Goal: Task Accomplishment & Management: Use online tool/utility

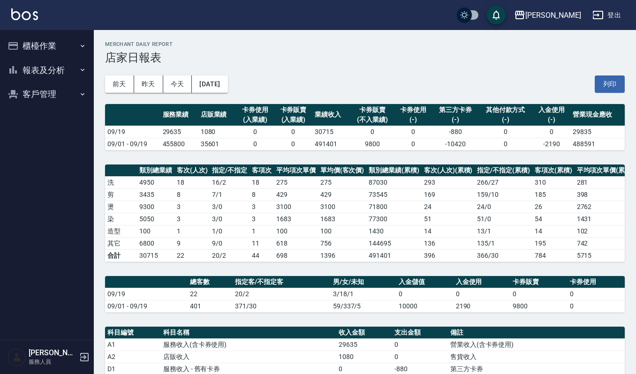
scroll to position [248, 0]
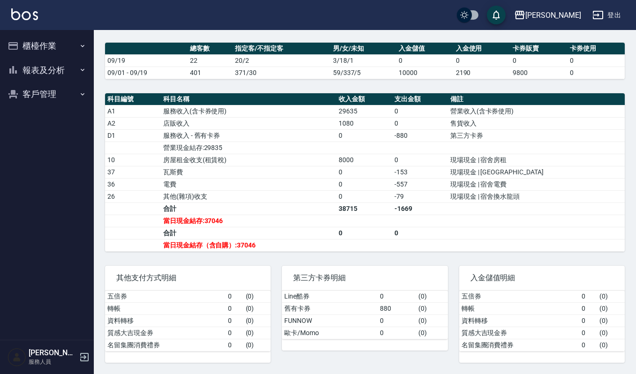
click at [46, 44] on button "櫃檯作業" at bounding box center [47, 46] width 86 height 24
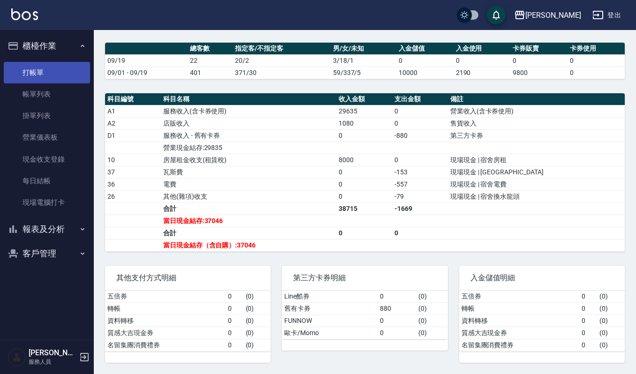
drag, startPoint x: 56, startPoint y: 82, endPoint x: 66, endPoint y: 76, distance: 11.2
click at [56, 82] on link "打帳單" at bounding box center [47, 73] width 86 height 22
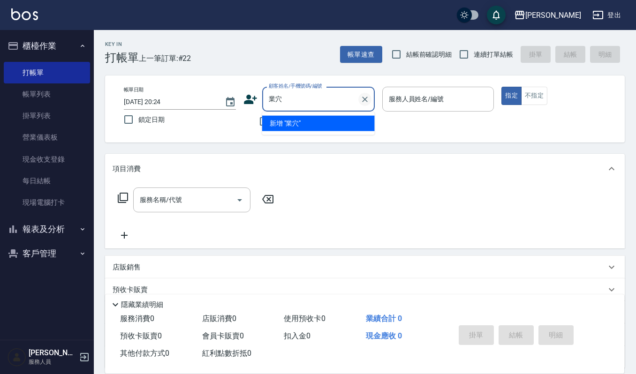
type input "葉"
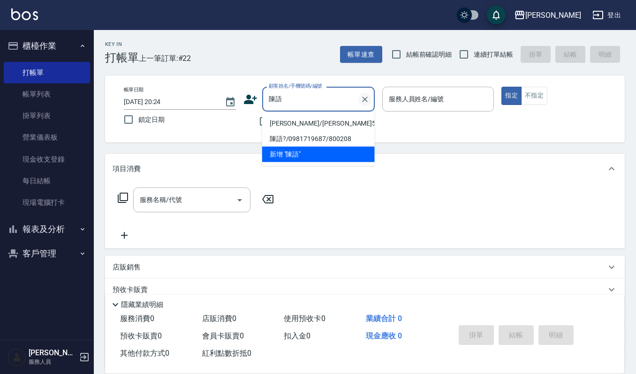
type input "[PERSON_NAME]/[PERSON_NAME]54545151/54545151"
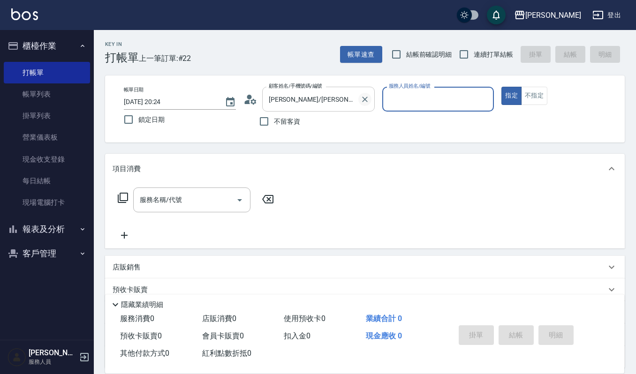
type input "Ruby-17"
click at [502, 87] on button "指定" at bounding box center [512, 96] width 20 height 18
type button "true"
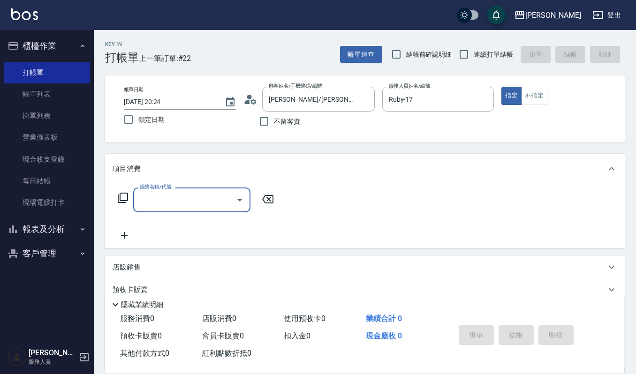
click at [241, 199] on icon "Open" at bounding box center [239, 200] width 5 height 2
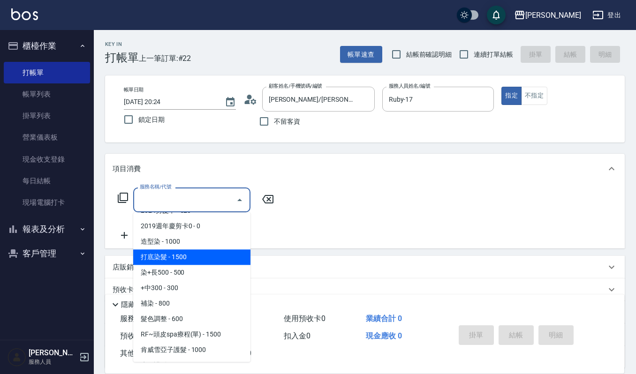
scroll to position [438, 0]
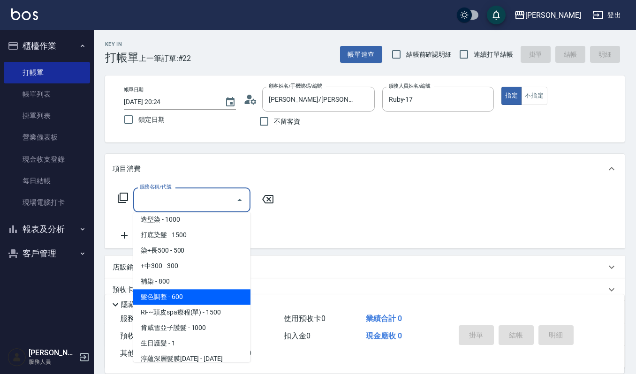
click at [168, 300] on span "髮色調整 - 600" at bounding box center [191, 297] width 117 height 15
type input "髮色調整(408)"
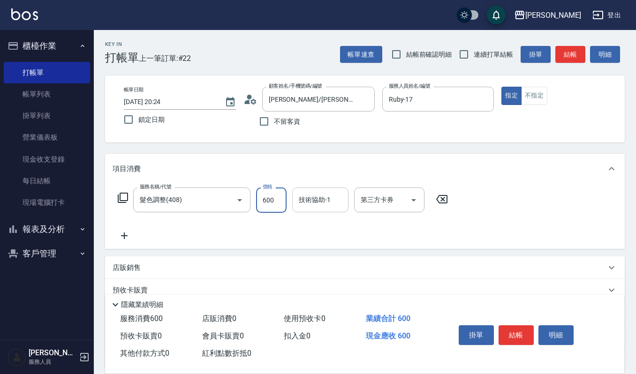
drag, startPoint x: 273, startPoint y: 198, endPoint x: 342, endPoint y: 209, distance: 69.4
click at [273, 198] on input "600" at bounding box center [271, 200] width 31 height 25
type input "2000"
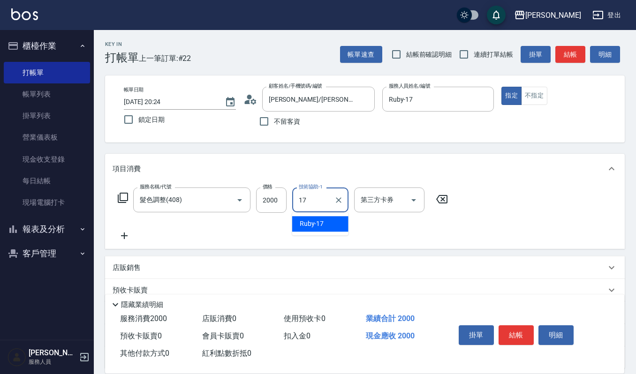
type input "Ruby-17"
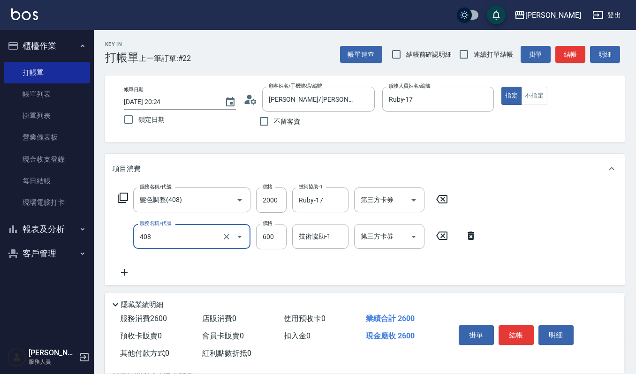
type input "髮色調整(408)"
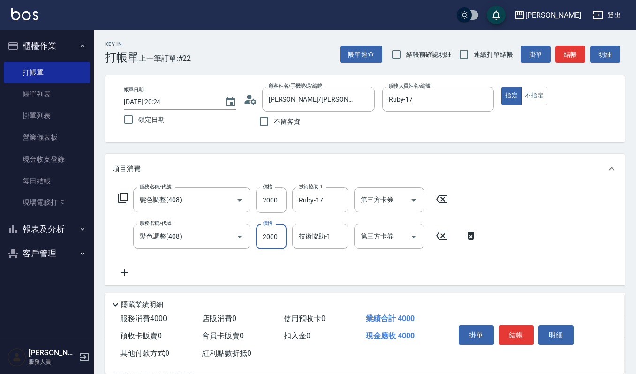
type input "2000"
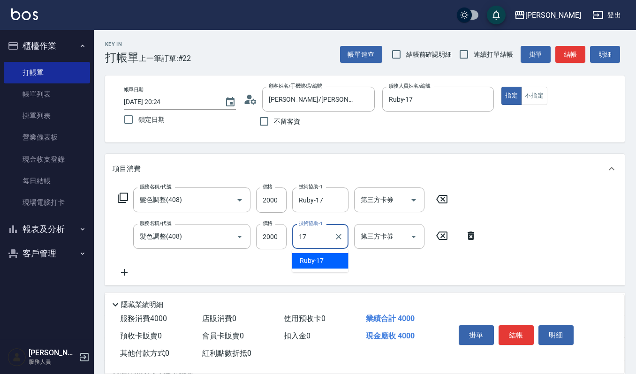
type input "Ruby-17"
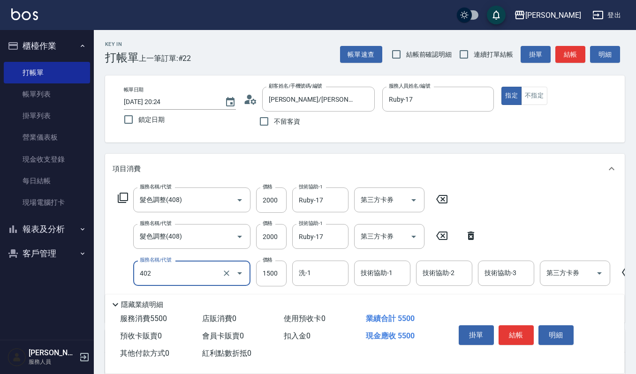
type input "打底染髮(402)"
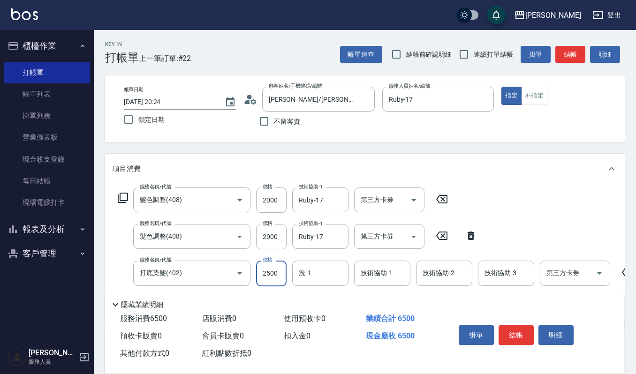
type input "2500"
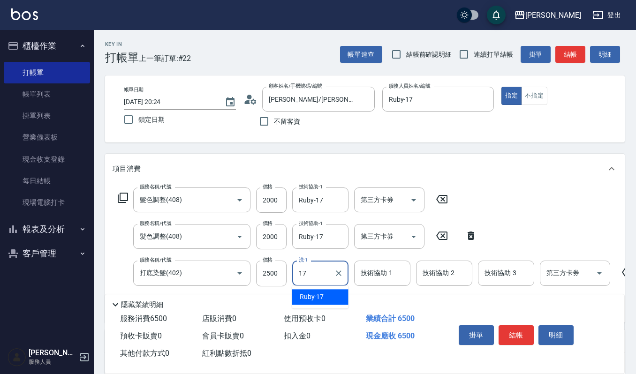
type input "Ruby-17"
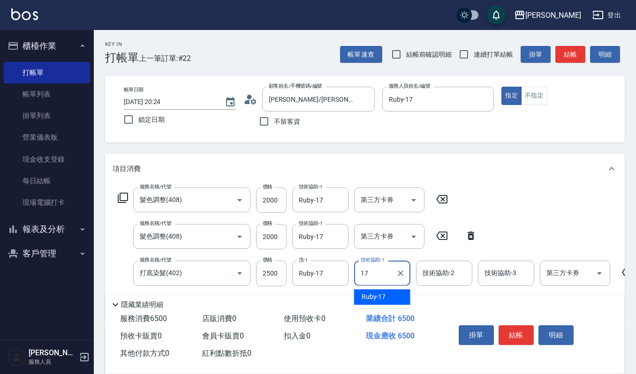
type input "Ruby-17"
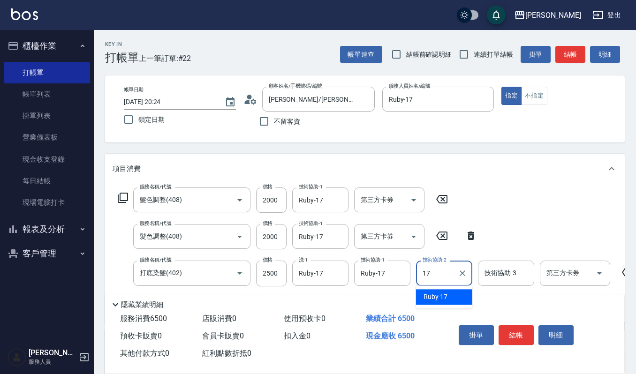
type input "Ruby-17"
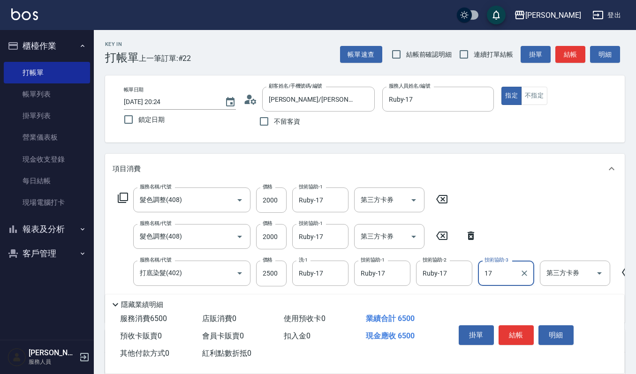
type input "Ruby-17"
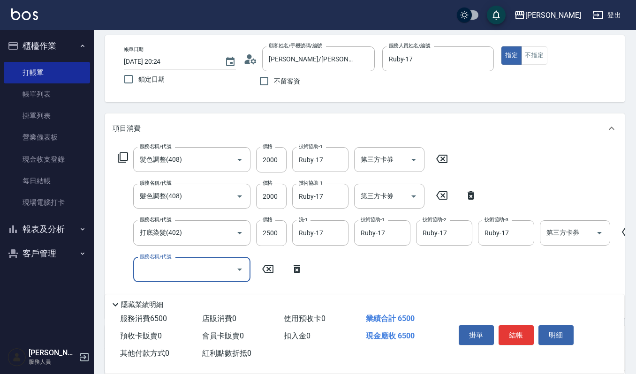
scroll to position [62, 0]
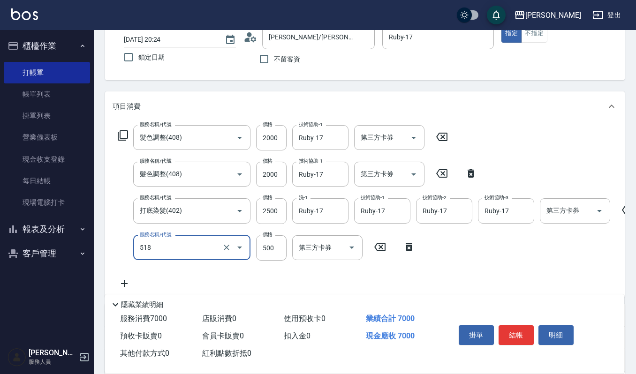
type input "(雲提)燙染前頭皮防護(518)"
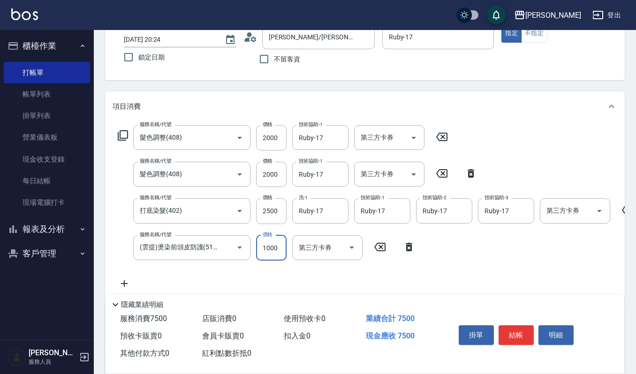
type input "1000"
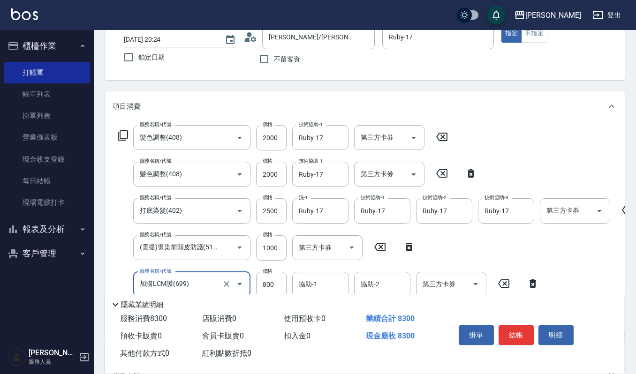
type input "加購LCM護(699)"
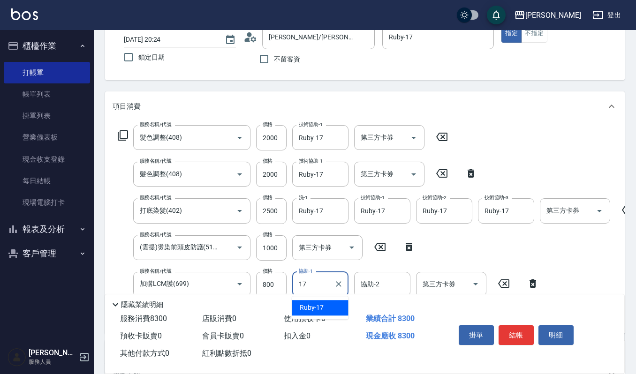
type input "Ruby-17"
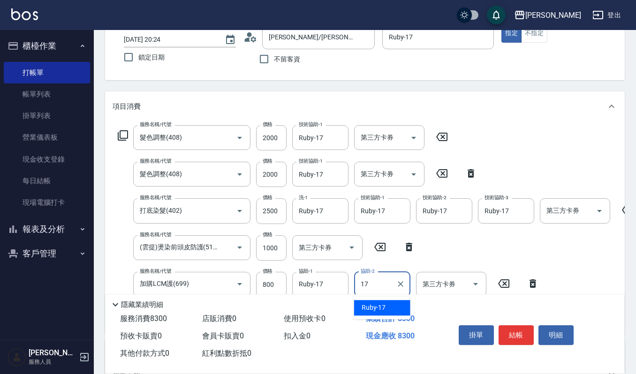
type input "Ruby-17"
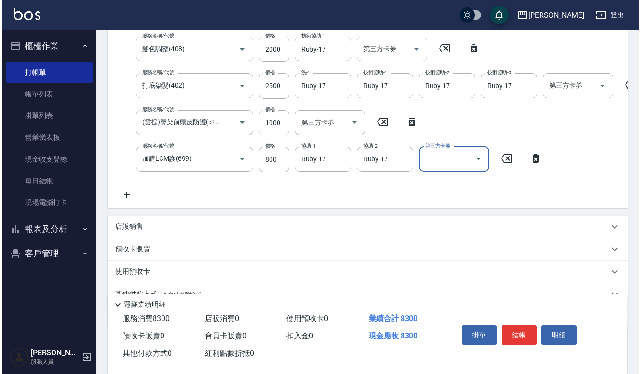
scroll to position [125, 0]
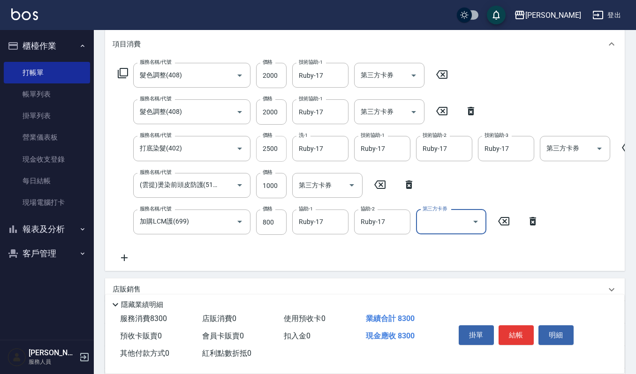
click at [280, 147] on input "2500" at bounding box center [271, 148] width 31 height 25
click at [281, 147] on input "2500" at bounding box center [271, 148] width 31 height 25
type input "2300"
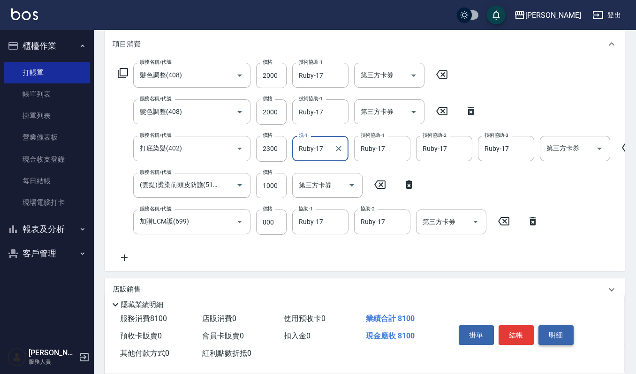
click at [549, 335] on button "明細" at bounding box center [556, 336] width 35 height 20
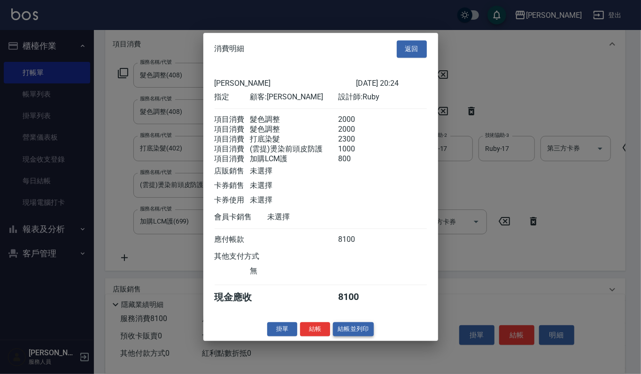
click at [344, 335] on button "結帳並列印" at bounding box center [353, 329] width 41 height 15
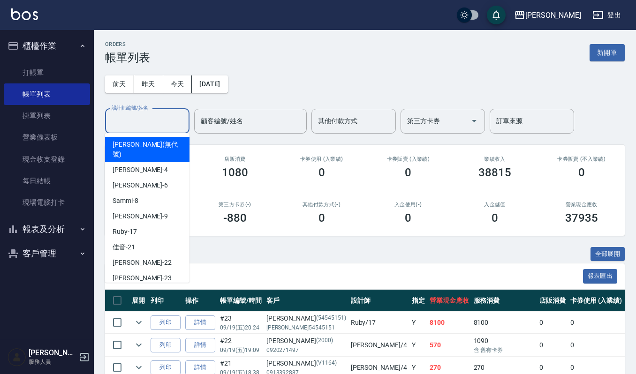
drag, startPoint x: 125, startPoint y: 119, endPoint x: 124, endPoint y: 129, distance: 9.9
click at [125, 119] on input "設計師編號/姓名" at bounding box center [147, 121] width 76 height 16
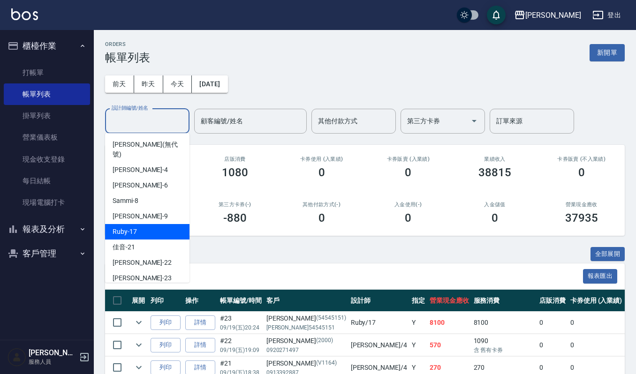
click at [128, 227] on span "Ruby -17" at bounding box center [125, 232] width 24 height 10
type input "Ruby-17"
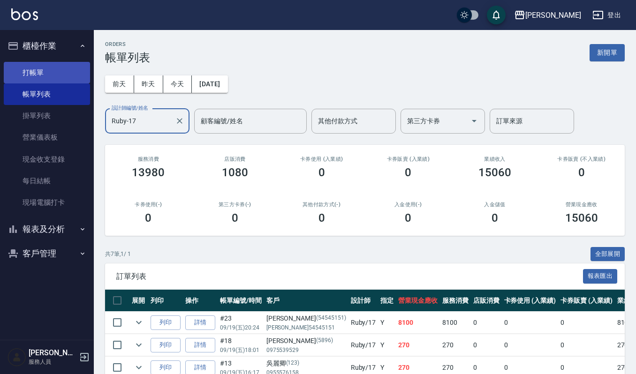
click at [36, 64] on link "打帳單" at bounding box center [47, 73] width 86 height 22
